Goal: Task Accomplishment & Management: Complete application form

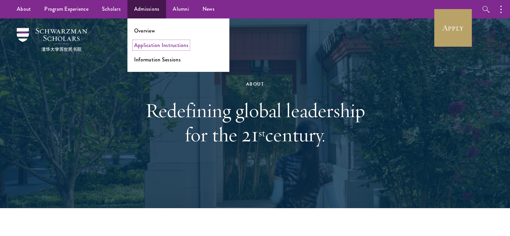
click at [149, 48] on link "Application Instructions" at bounding box center [161, 45] width 54 height 8
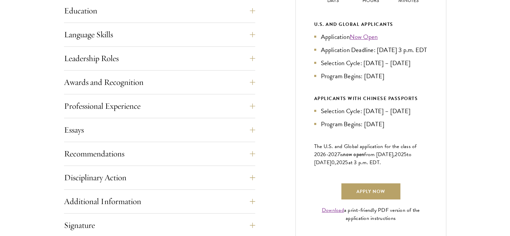
scroll to position [363, 0]
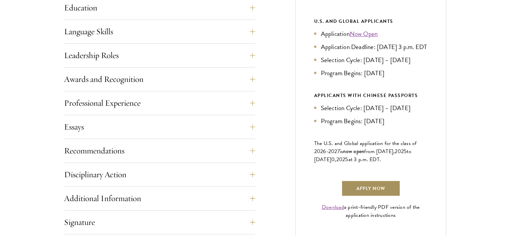
click at [379, 191] on link "Apply Now" at bounding box center [370, 188] width 59 height 16
